Goal: Transaction & Acquisition: Download file/media

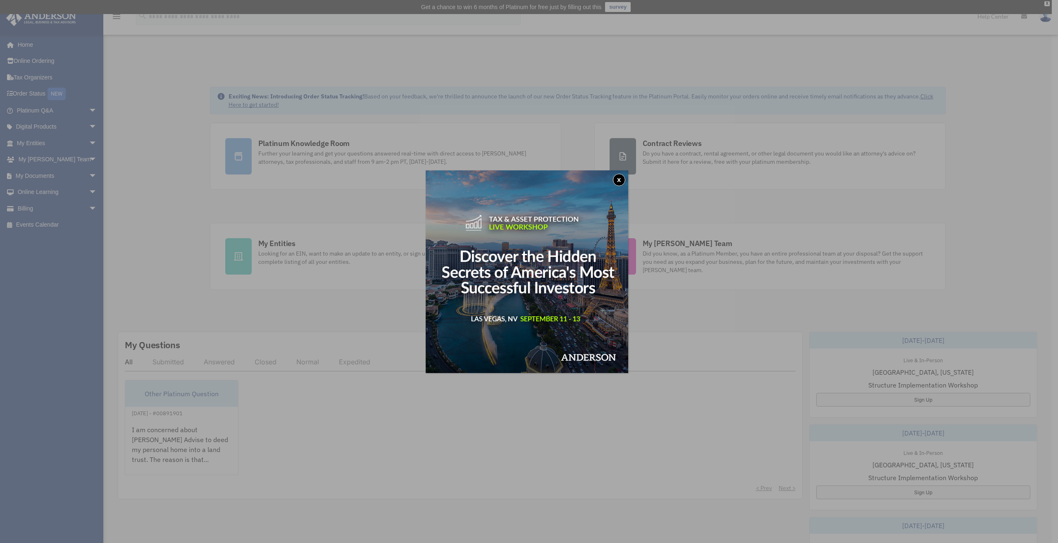
click at [622, 180] on button "x" at bounding box center [619, 180] width 12 height 12
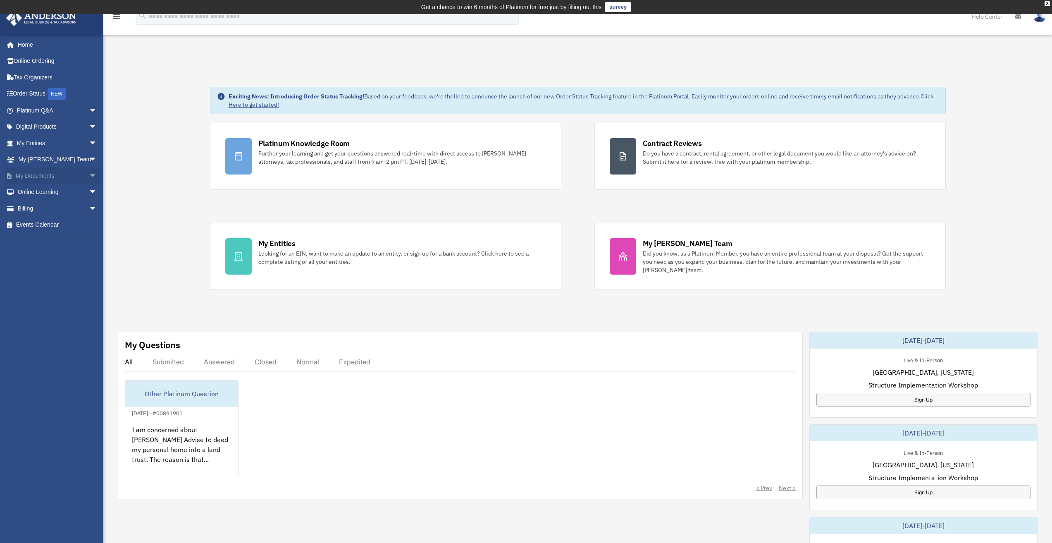
click at [34, 175] on link "My Documents arrow_drop_down" at bounding box center [58, 175] width 104 height 17
click at [89, 174] on span "arrow_drop_down" at bounding box center [97, 175] width 17 height 17
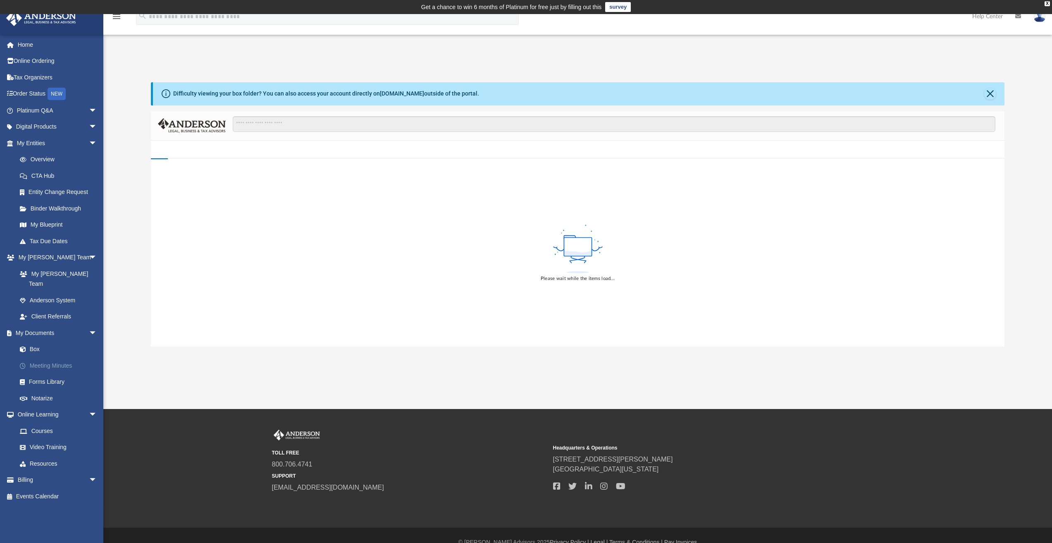
click at [39, 358] on link "Meeting Minutes" at bounding box center [61, 365] width 98 height 17
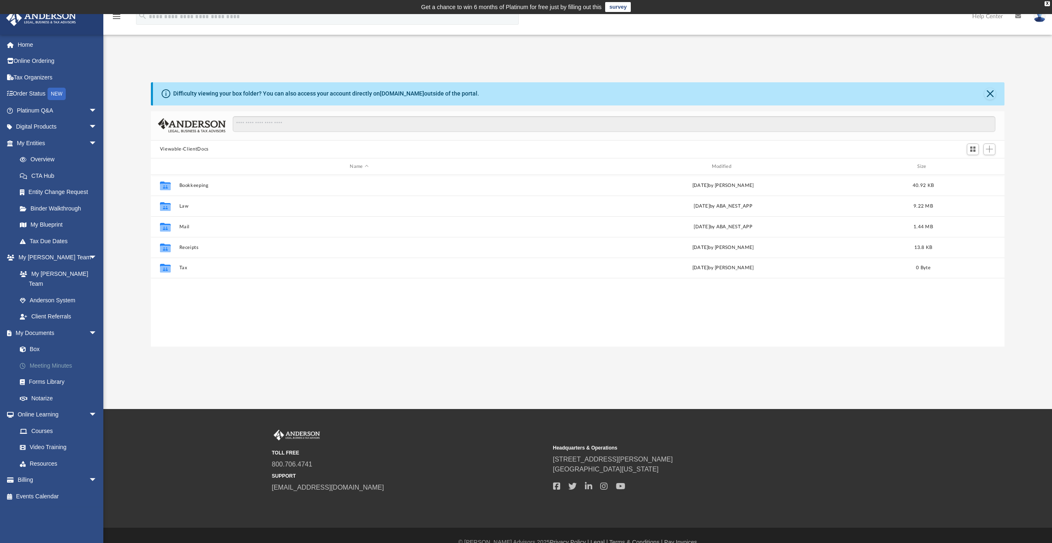
scroll to position [182, 847]
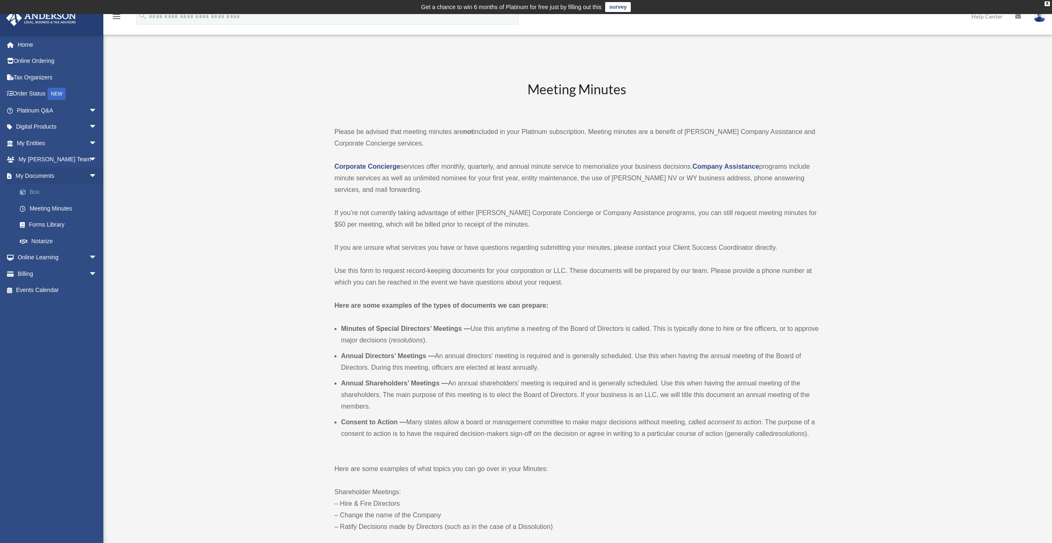
click at [34, 191] on link "Box" at bounding box center [61, 192] width 98 height 17
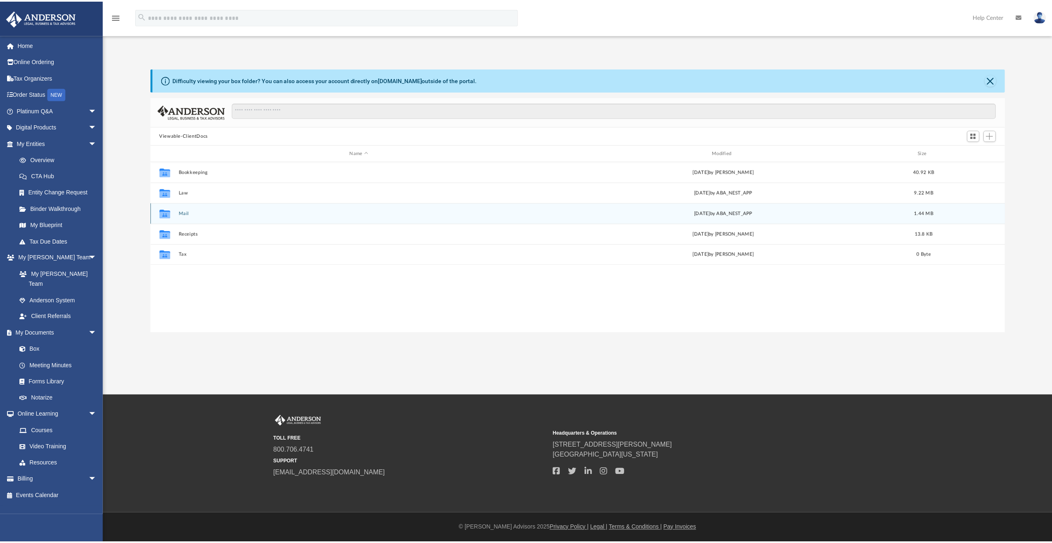
scroll to position [182, 847]
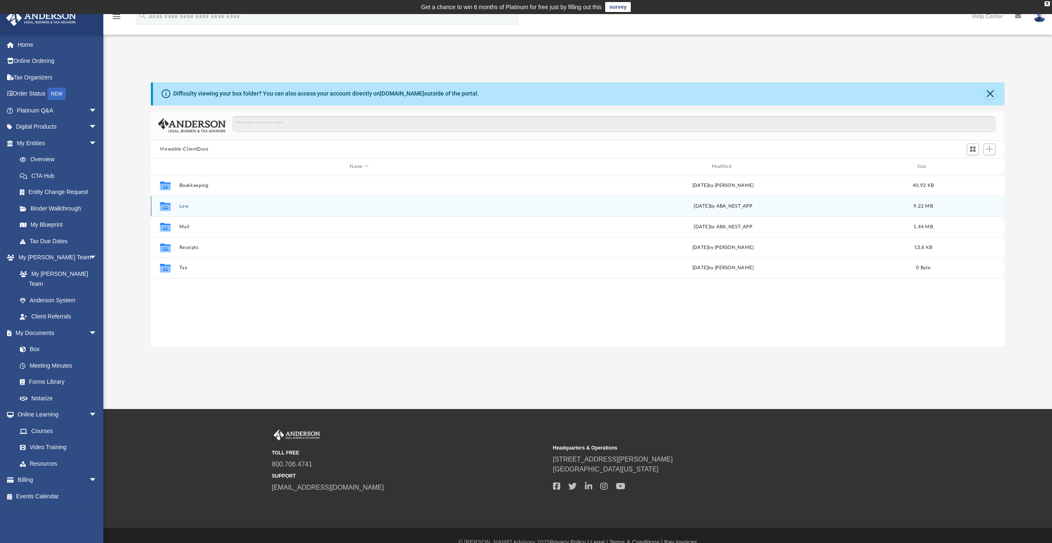
click at [410, 207] on button "Law" at bounding box center [359, 205] width 360 height 5
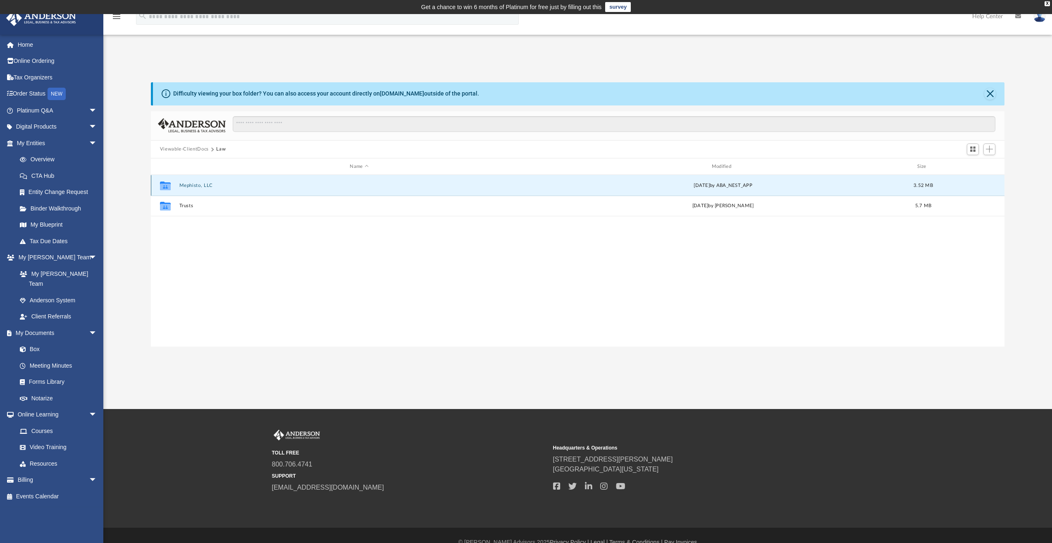
click at [273, 184] on button "Mephisto, LLC" at bounding box center [359, 185] width 360 height 5
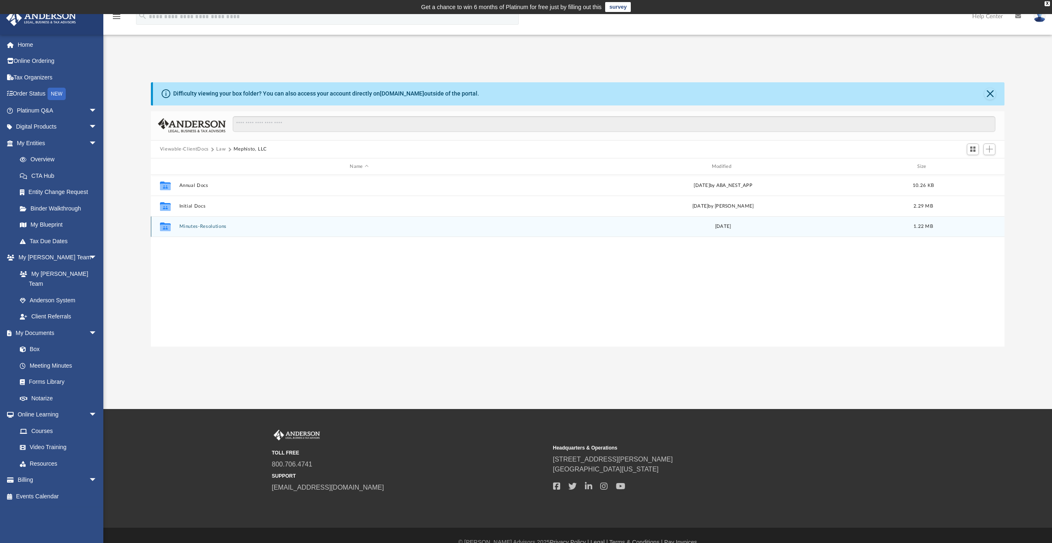
click at [232, 226] on button "Minutes-Resolutions" at bounding box center [359, 226] width 360 height 5
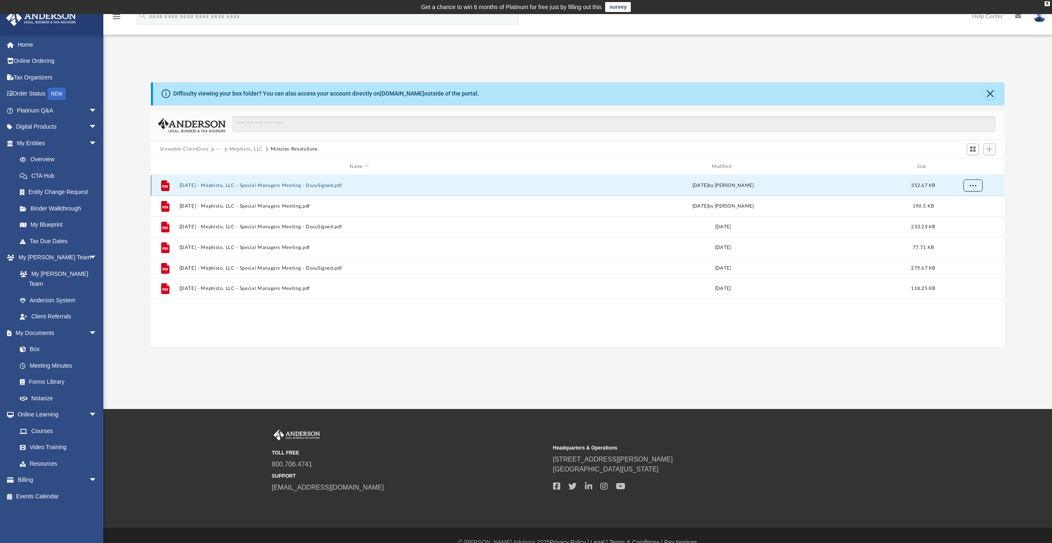
click at [974, 185] on span "More options" at bounding box center [972, 185] width 7 height 5
click at [966, 215] on li "Download" at bounding box center [965, 215] width 24 height 9
click at [976, 183] on button "More options" at bounding box center [972, 185] width 19 height 12
click at [1033, 215] on div "Difficulty viewing your box folder? You can also access your account directly o…" at bounding box center [577, 214] width 949 height 264
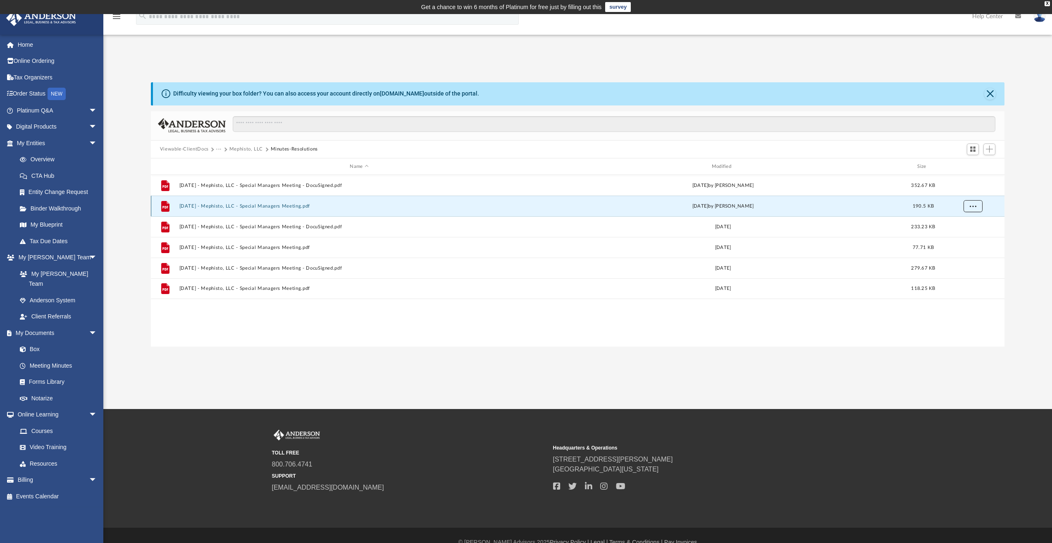
click at [974, 206] on span "More options" at bounding box center [972, 206] width 7 height 5
click at [964, 237] on li "Download" at bounding box center [965, 236] width 24 height 9
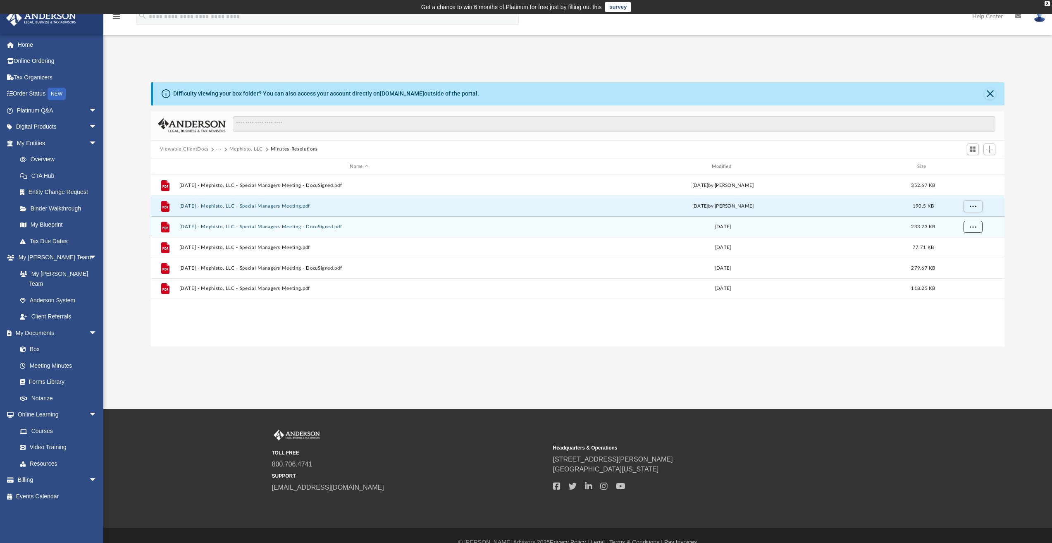
click at [972, 227] on span "More options" at bounding box center [972, 226] width 7 height 5
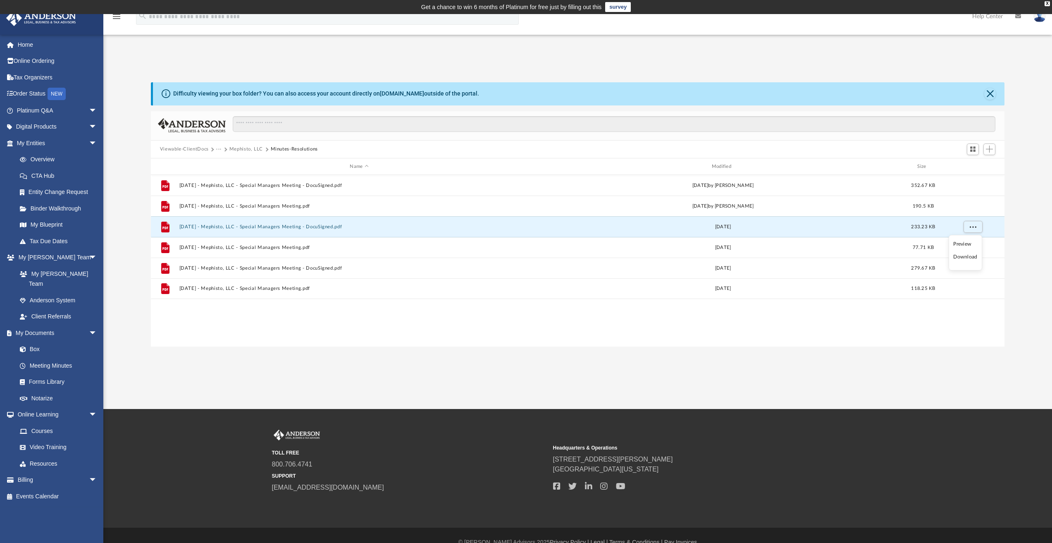
click at [967, 257] on li "Download" at bounding box center [965, 257] width 24 height 9
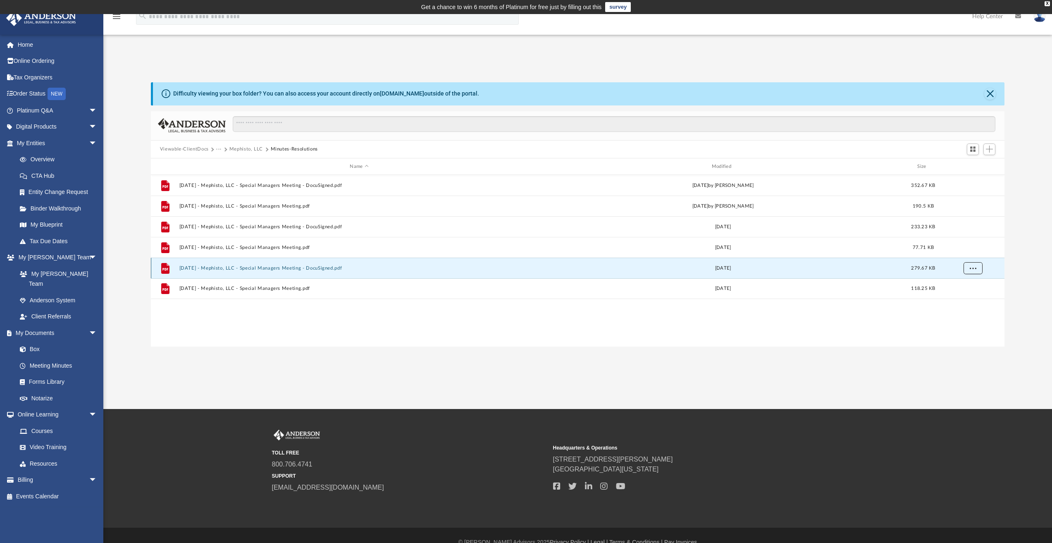
click at [973, 269] on span "More options" at bounding box center [972, 268] width 7 height 5
click at [960, 298] on li "Download" at bounding box center [965, 298] width 24 height 9
